Goal: Information Seeking & Learning: Learn about a topic

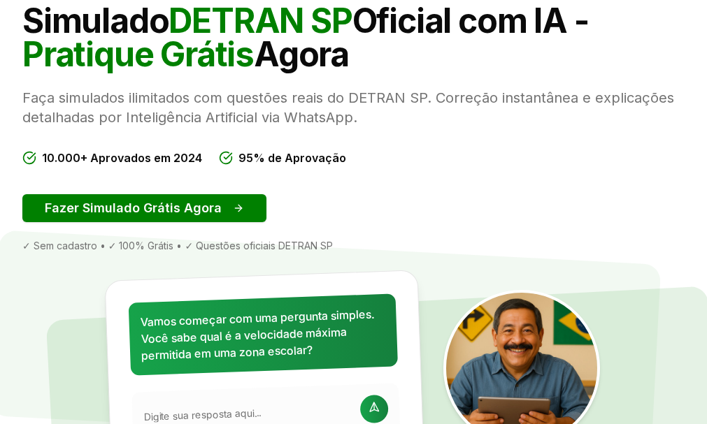
scroll to position [162, 0]
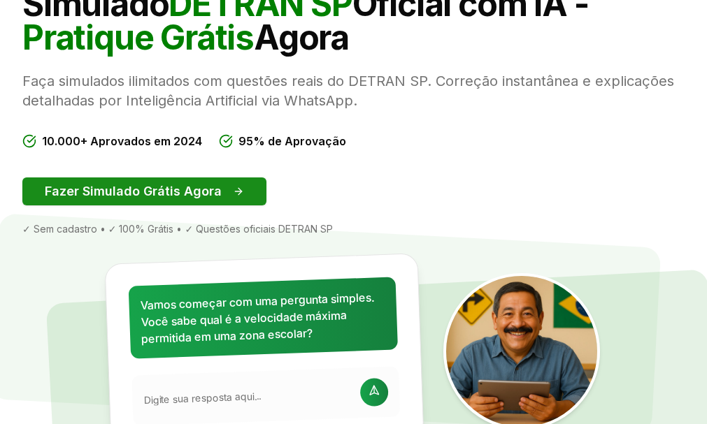
click at [210, 206] on button "Fazer Simulado Grátis Agora" at bounding box center [144, 192] width 244 height 28
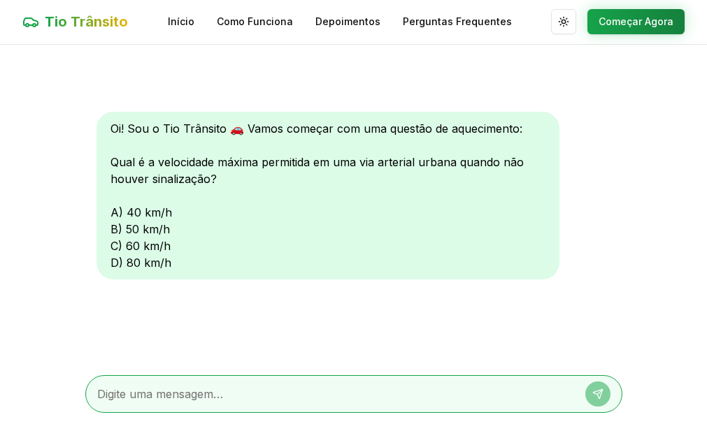
click at [175, 268] on div "Oi! Sou o Tio Trânsito 🚗 Vamos começar com uma questão de aquecimento: Qual é a…" at bounding box center [327, 196] width 463 height 168
click at [117, 264] on div "Oi! Sou o Tio Trânsito 🚗 Vamos começar com uma questão de aquecimento: Qual é a…" at bounding box center [327, 196] width 463 height 168
click at [150, 394] on textarea at bounding box center [334, 394] width 474 height 17
type textarea "d"
click at [598, 396] on icon at bounding box center [597, 393] width 9 height 9
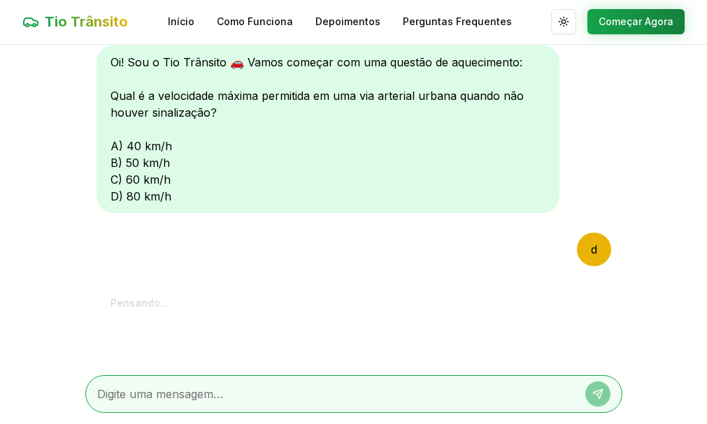
scroll to position [220, 0]
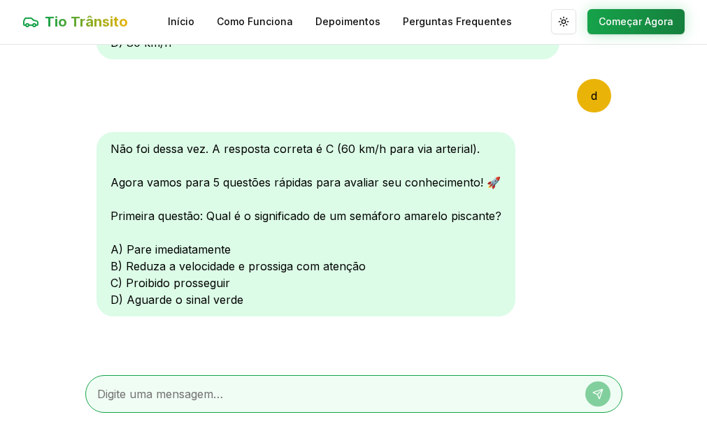
click at [234, 302] on div "Não foi dessa vez. A resposta correta é C (60 km/h para via arterial). Agora va…" at bounding box center [305, 224] width 419 height 185
click at [275, 390] on textarea at bounding box center [334, 394] width 474 height 17
type textarea "d"
click at [602, 387] on button at bounding box center [597, 394] width 25 height 25
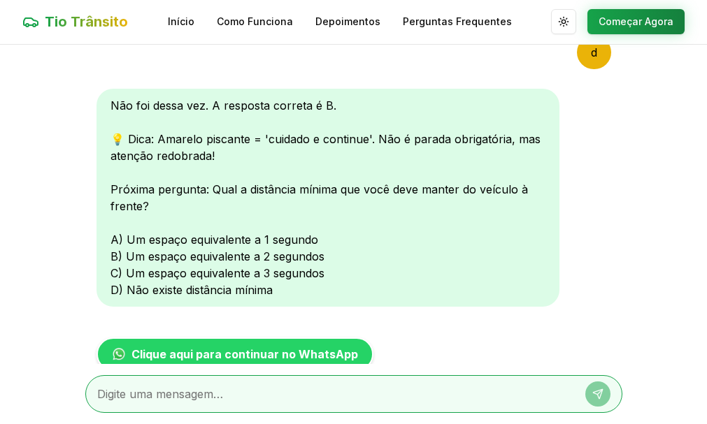
scroll to position [520, 0]
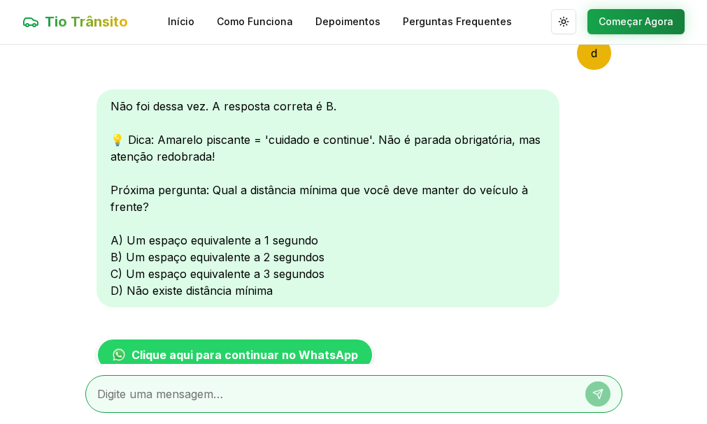
click at [249, 402] on textarea at bounding box center [334, 394] width 474 height 17
click at [245, 396] on textarea at bounding box center [334, 394] width 474 height 17
type textarea "c"
click at [599, 388] on button at bounding box center [597, 394] width 25 height 25
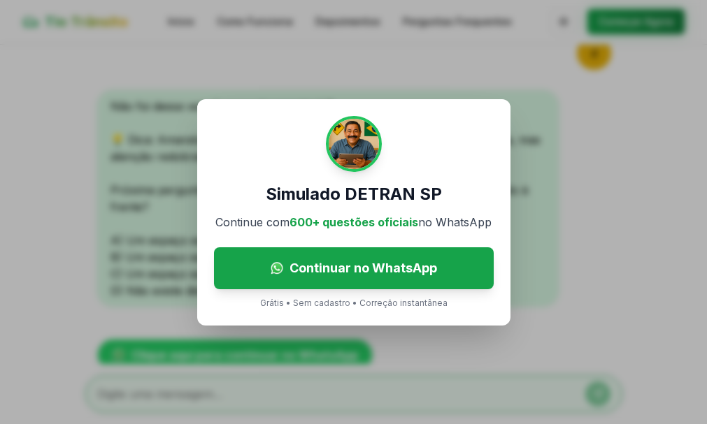
scroll to position [875, 0]
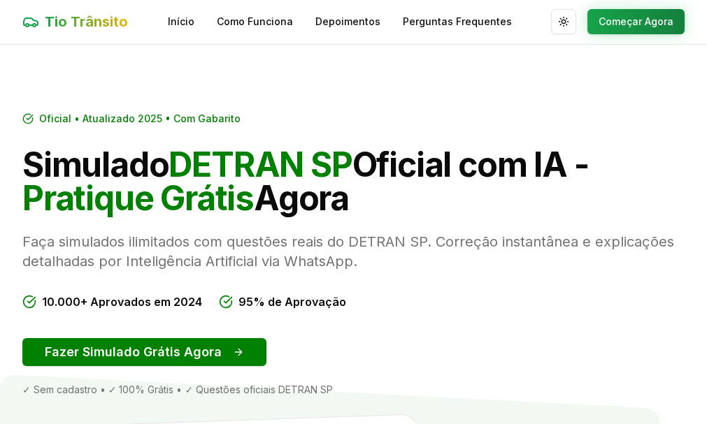
scroll to position [162, 0]
